Goal: Book appointment/travel/reservation

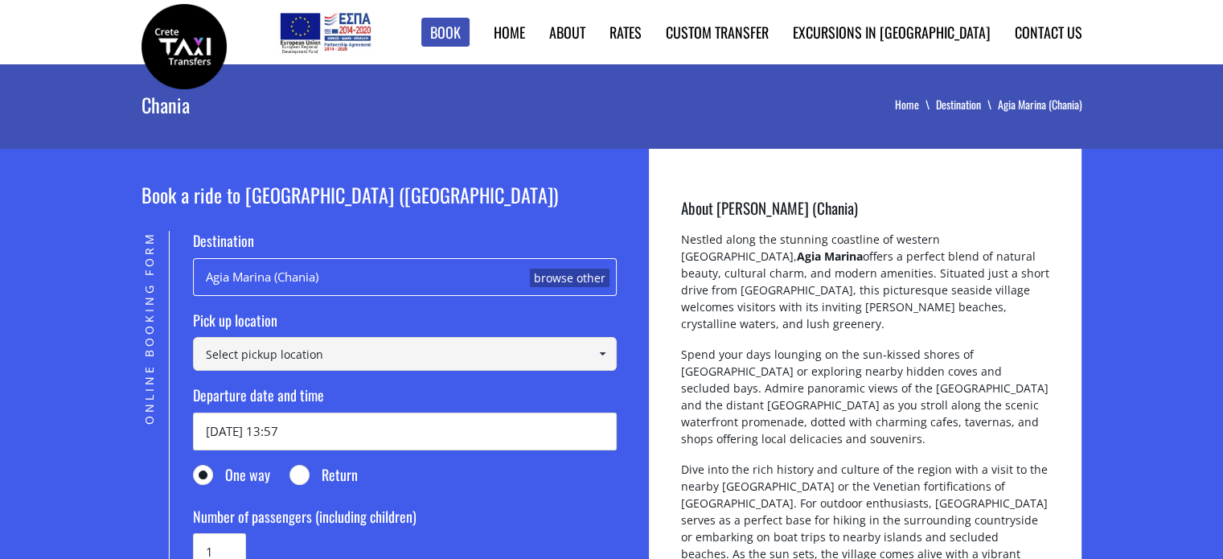
click at [284, 352] on input at bounding box center [405, 354] width 424 height 34
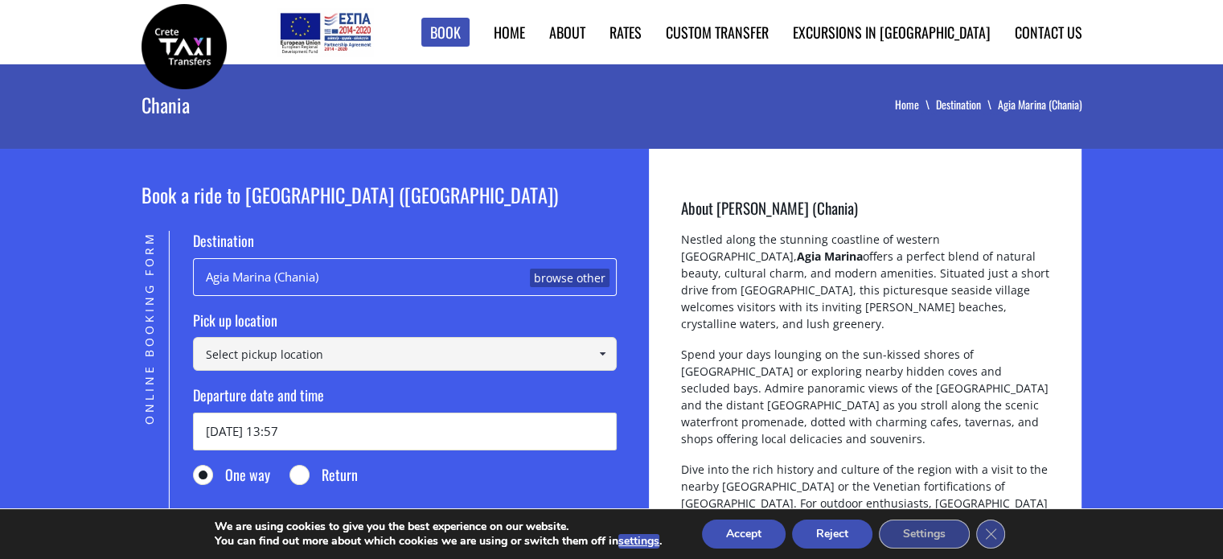
click at [603, 352] on span at bounding box center [602, 353] width 13 height 13
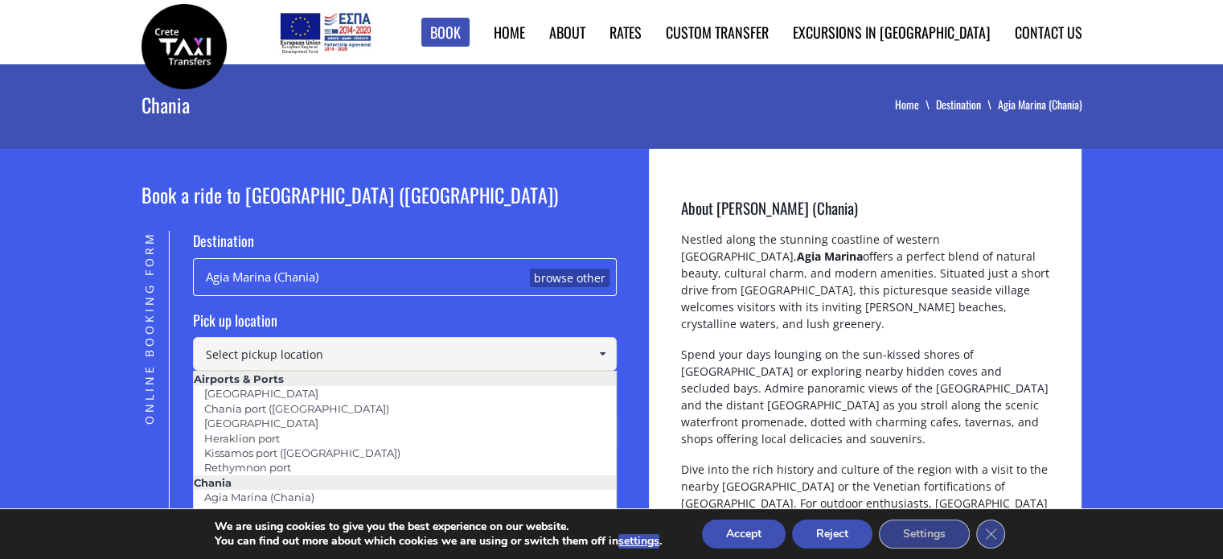
scroll to position [161, 0]
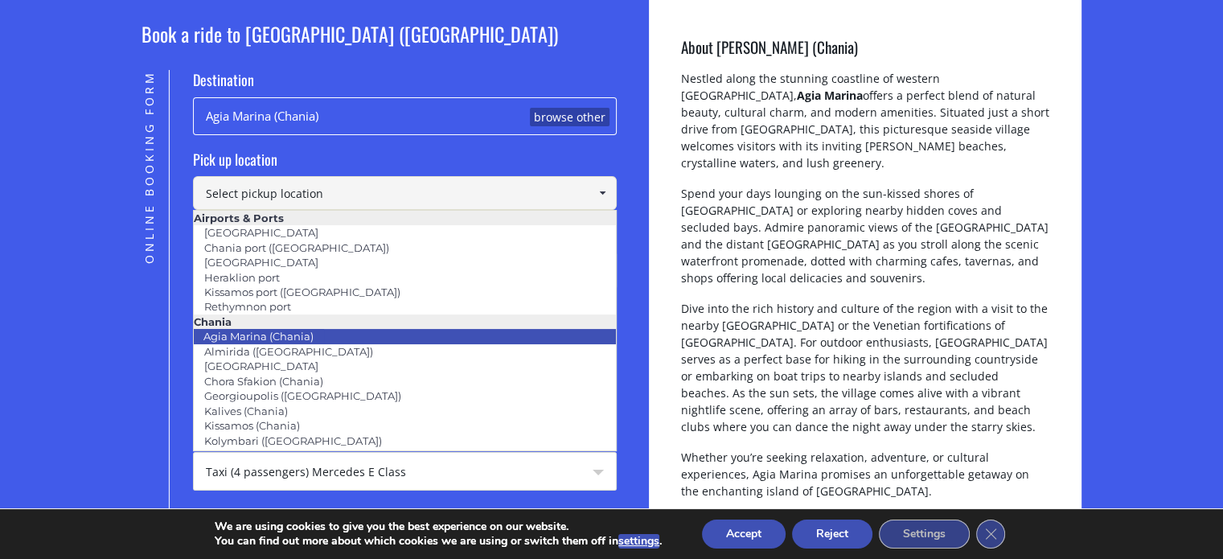
click at [293, 337] on link "Agia Marina (Chania)" at bounding box center [258, 336] width 131 height 23
type input "Agia Marina (Chania)"
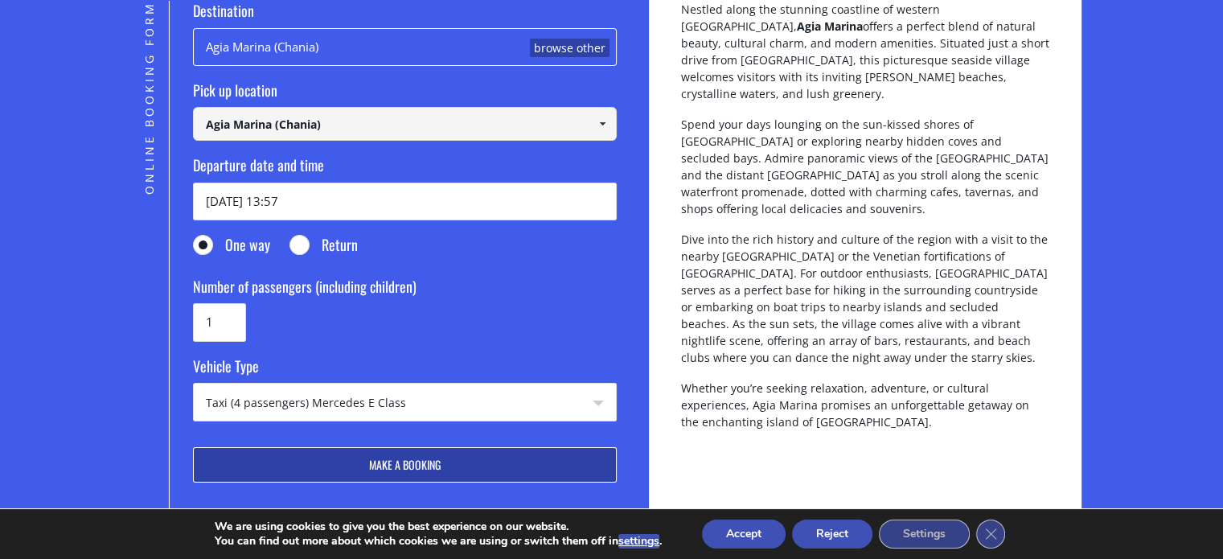
scroll to position [322, 0]
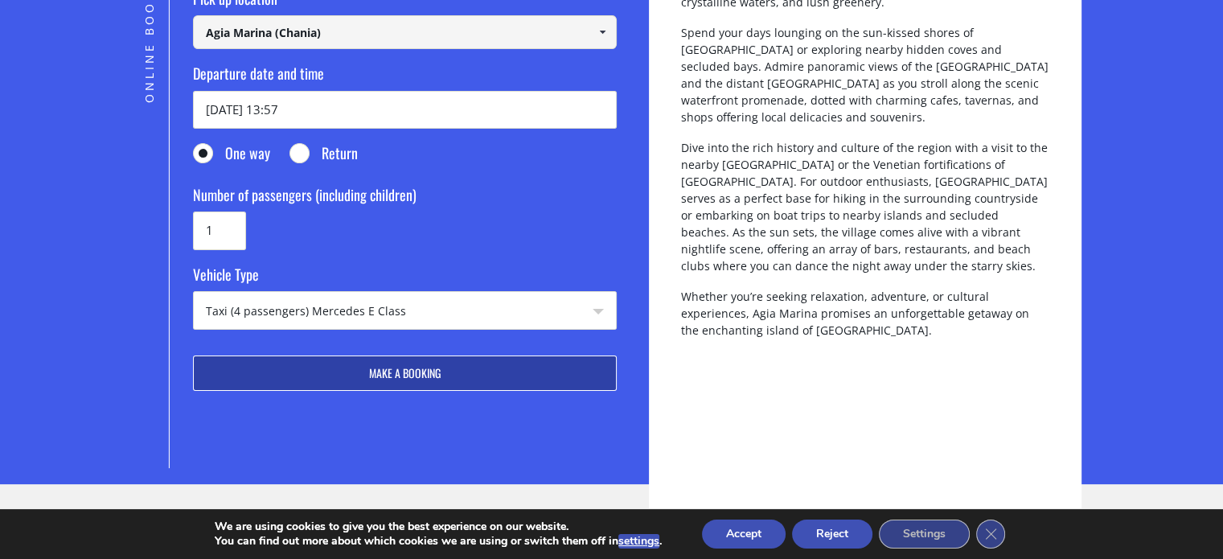
click at [424, 310] on select "Taxi (4 passengers) Mercedes E Class Mini Van (7 passengers) Mercedes [PERSON_N…" at bounding box center [405, 311] width 422 height 39
click at [194, 292] on select "Taxi (4 passengers) Mercedes E Class Mini Van (7 passengers) Mercedes [PERSON_N…" at bounding box center [405, 311] width 422 height 39
click at [394, 376] on button "Make a booking" at bounding box center [405, 372] width 424 height 35
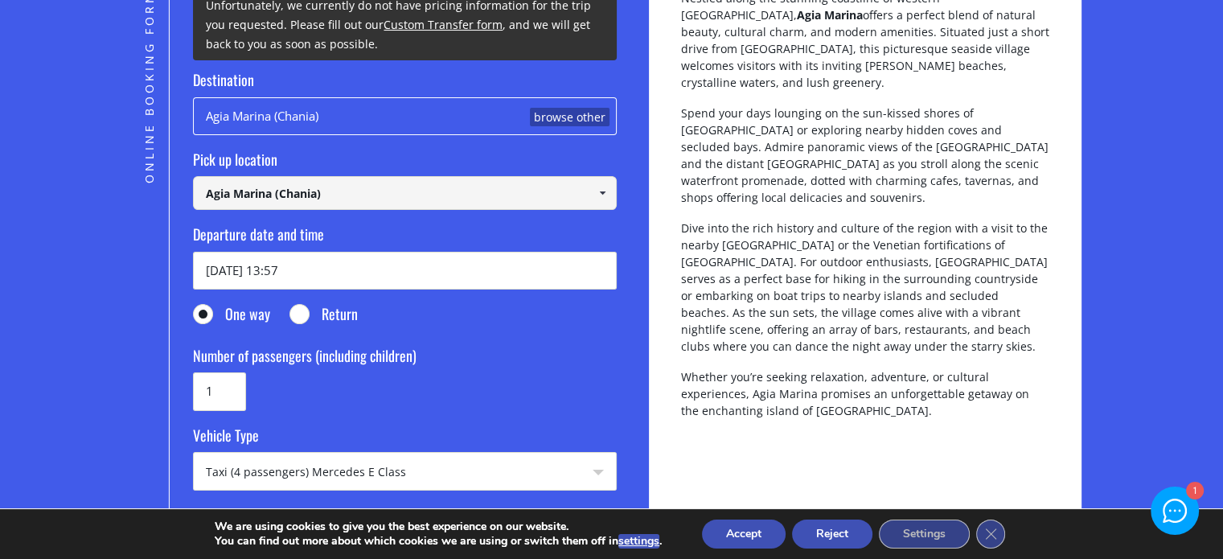
scroll to position [402, 0]
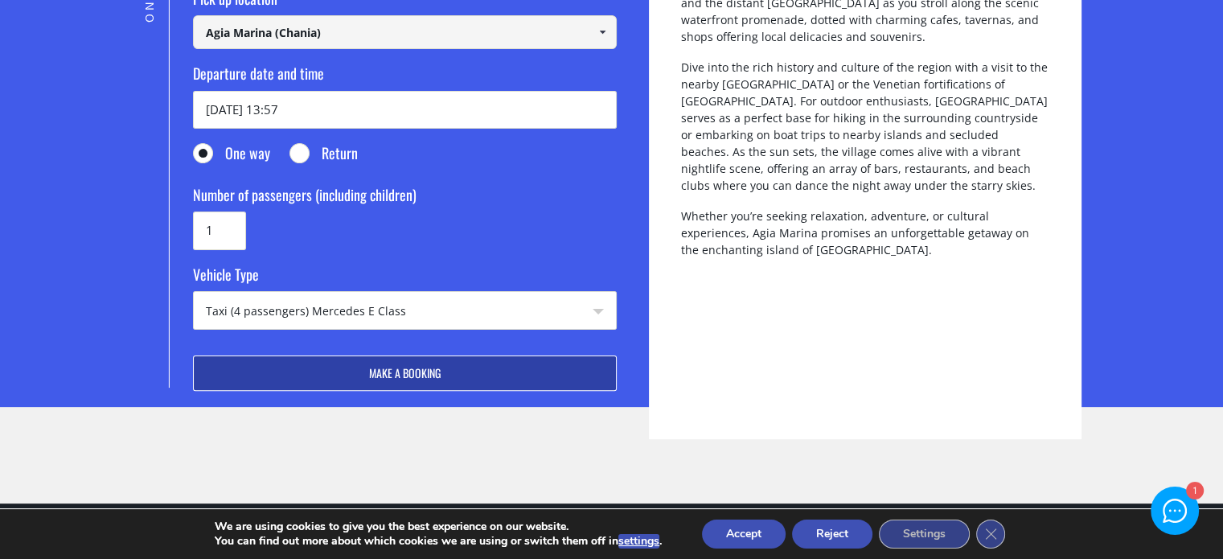
click at [847, 531] on button "Reject" at bounding box center [832, 533] width 80 height 29
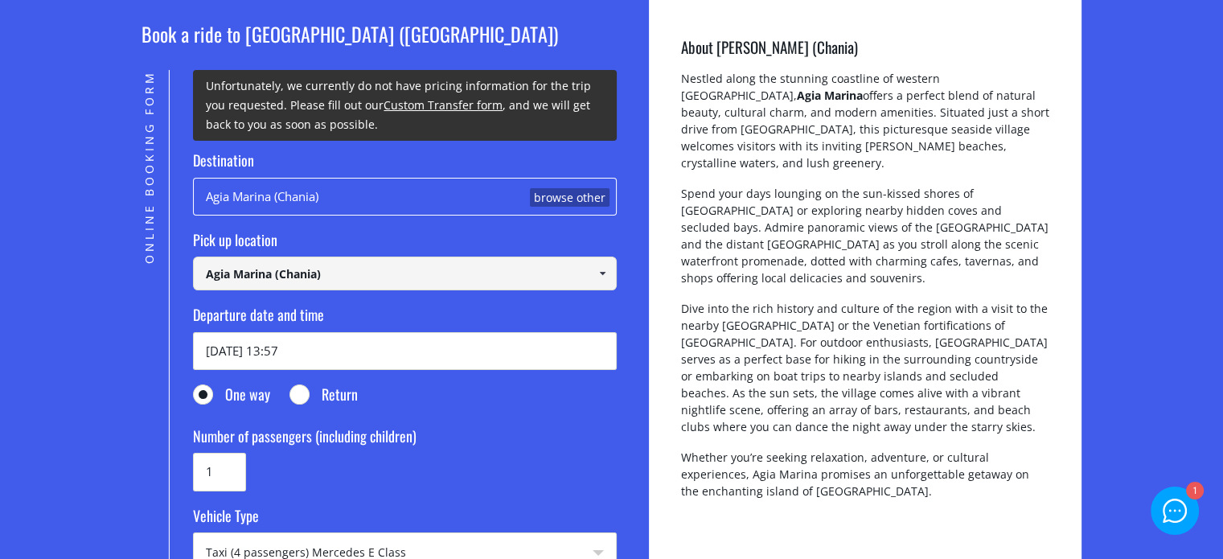
scroll to position [0, 0]
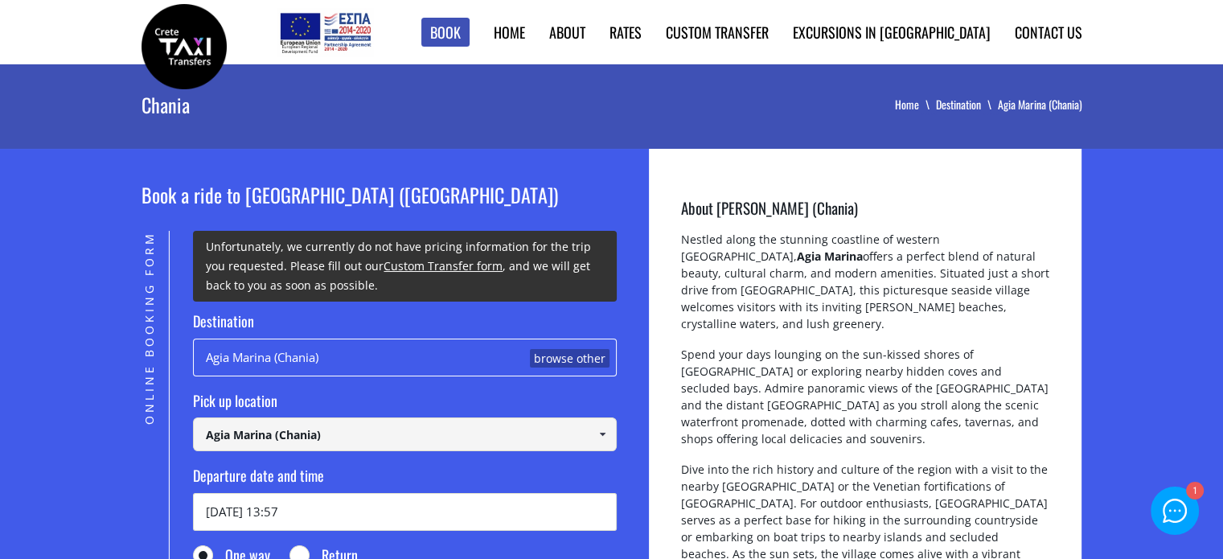
click at [319, 356] on div "Agia Marina (Chania) browse other" at bounding box center [405, 357] width 424 height 38
click at [566, 363] on link "browse other" at bounding box center [570, 358] width 80 height 19
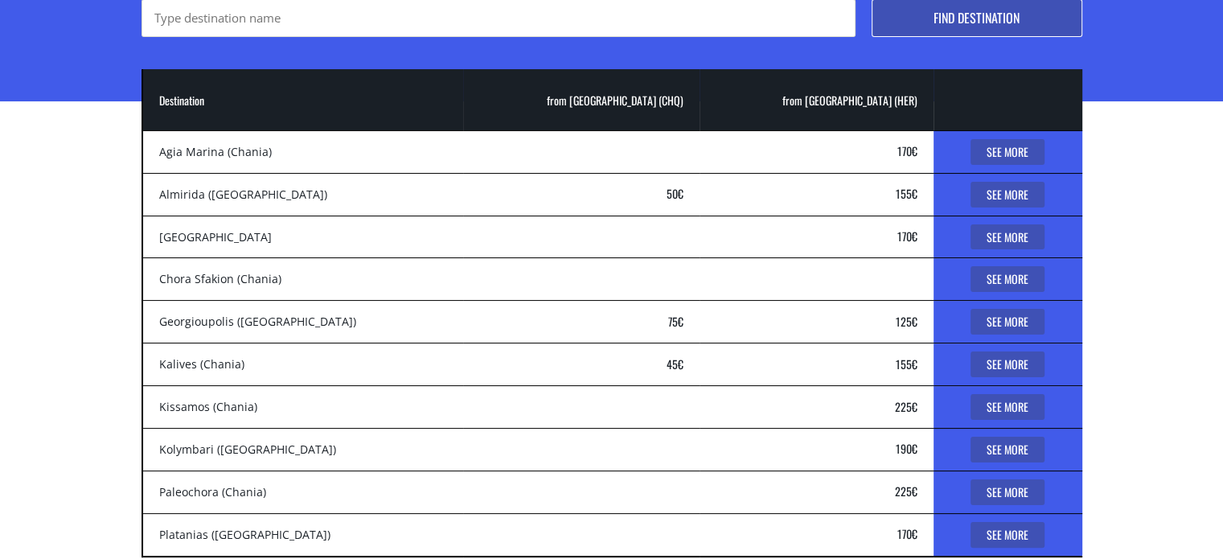
scroll to position [241, 0]
